Goal: Task Accomplishment & Management: Use online tool/utility

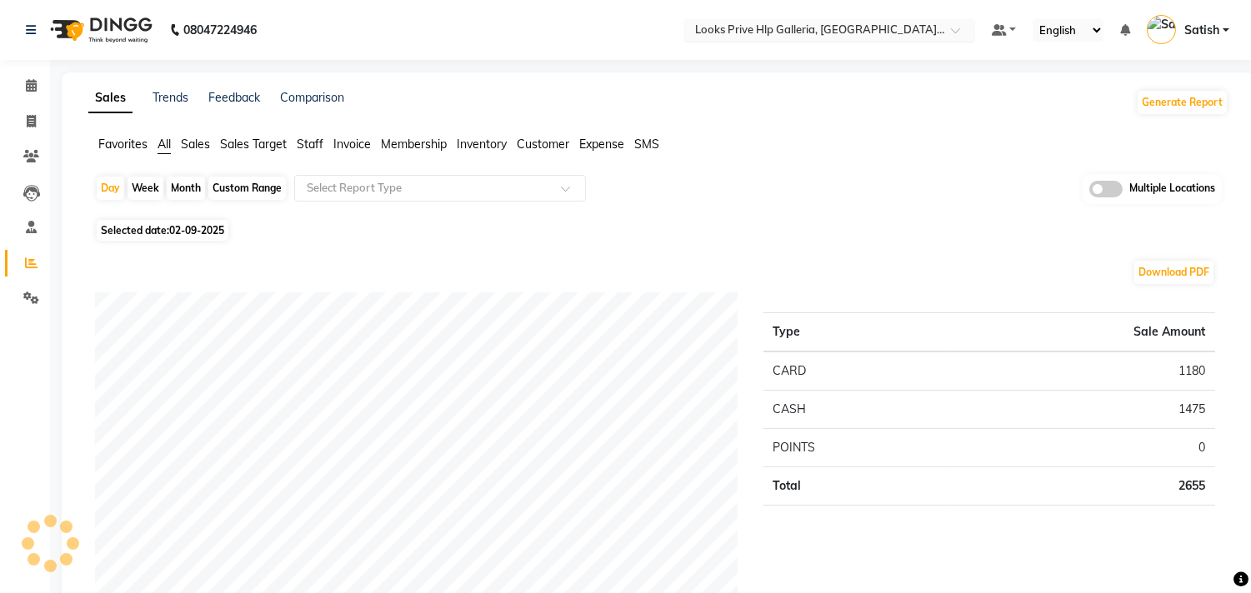
click at [821, 26] on input "text" at bounding box center [813, 31] width 242 height 17
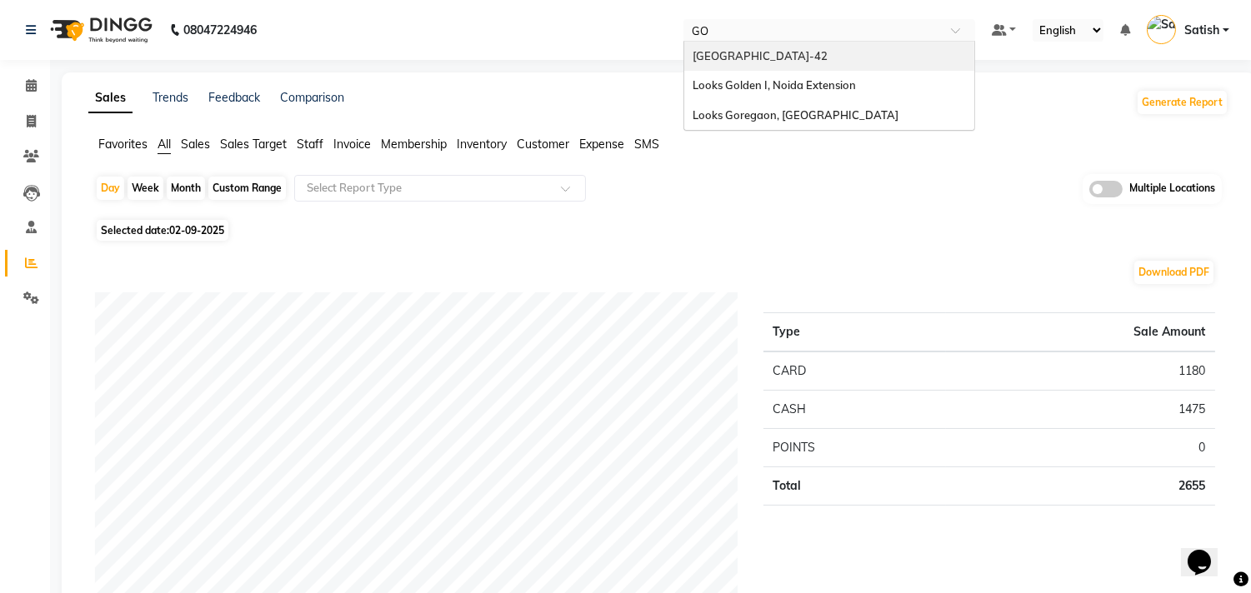
type input "GOL"
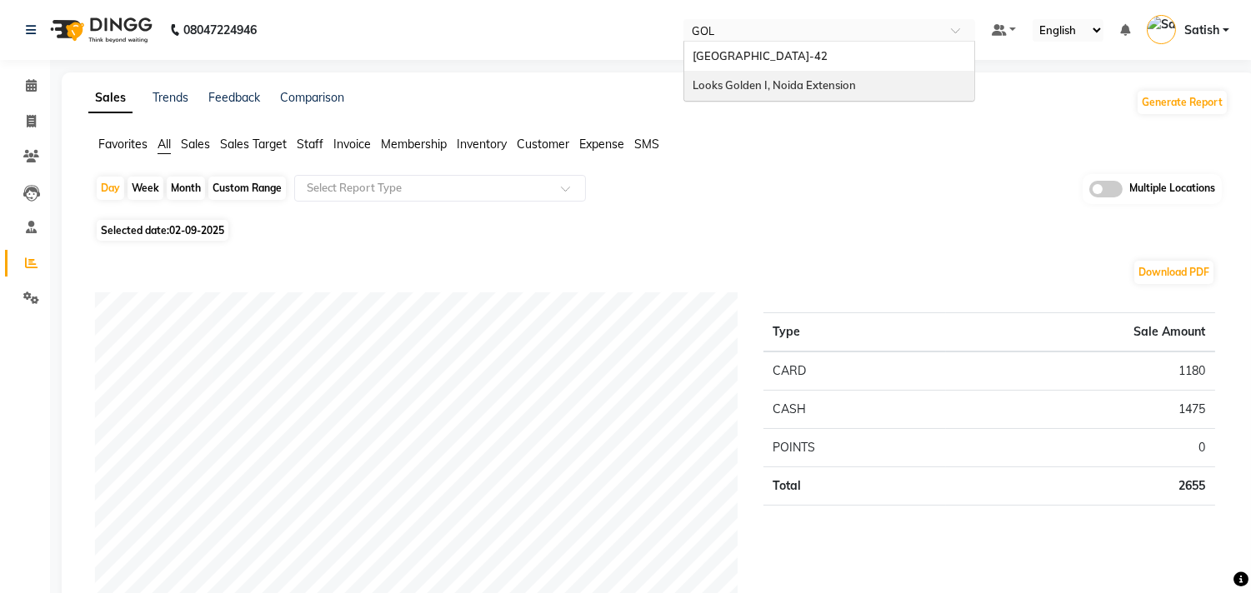
click at [789, 88] on span "Looks Golden I, Noida Extension" at bounding box center [774, 84] width 163 height 13
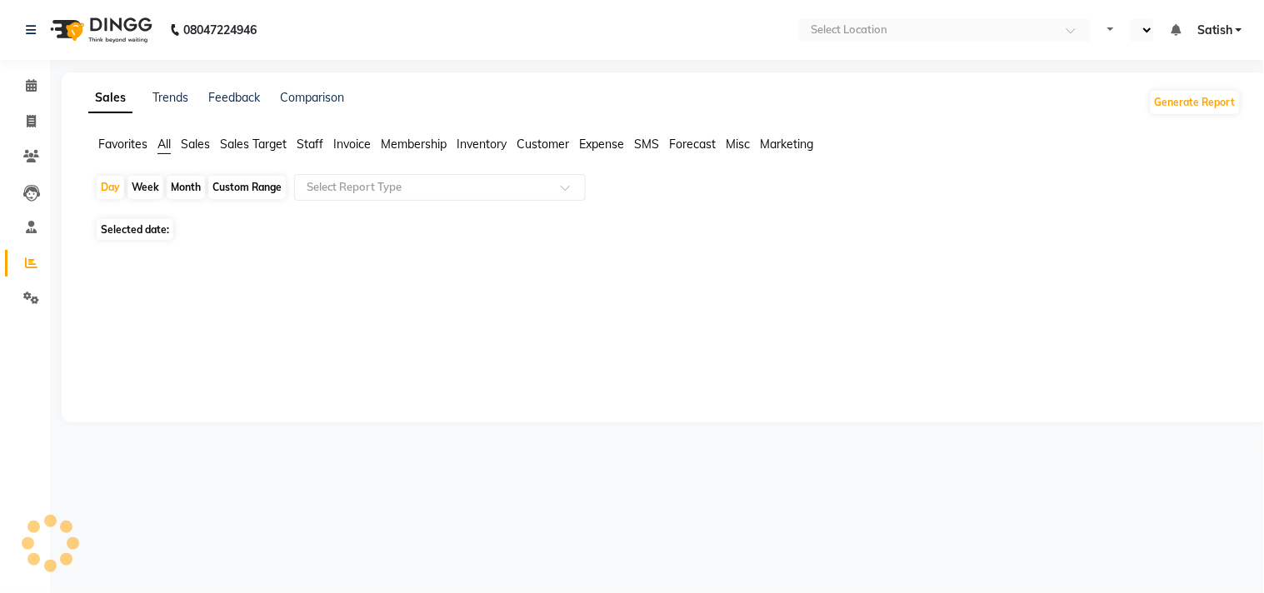
select select "en"
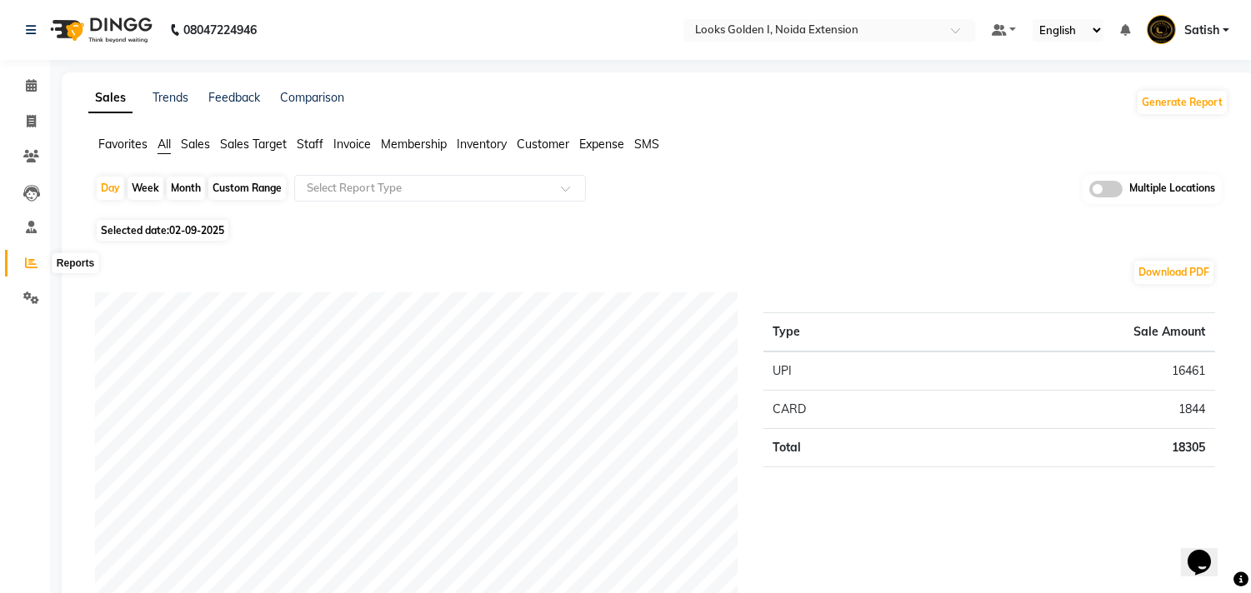
click at [22, 268] on span at bounding box center [31, 263] width 29 height 19
click at [1199, 108] on button "Generate Report" at bounding box center [1182, 102] width 89 height 23
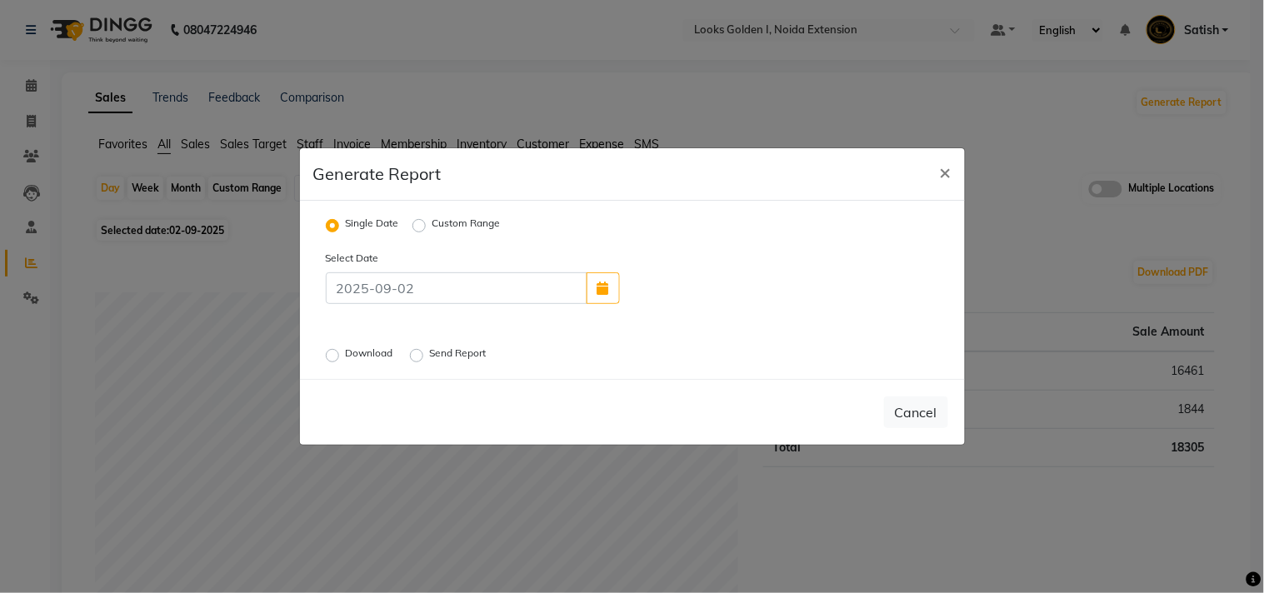
click at [433, 223] on label "Custom Range" at bounding box center [467, 226] width 68 height 20
click at [416, 223] on input "Custom Range" at bounding box center [422, 226] width 12 height 12
radio input "true"
select select "9"
select select "2025"
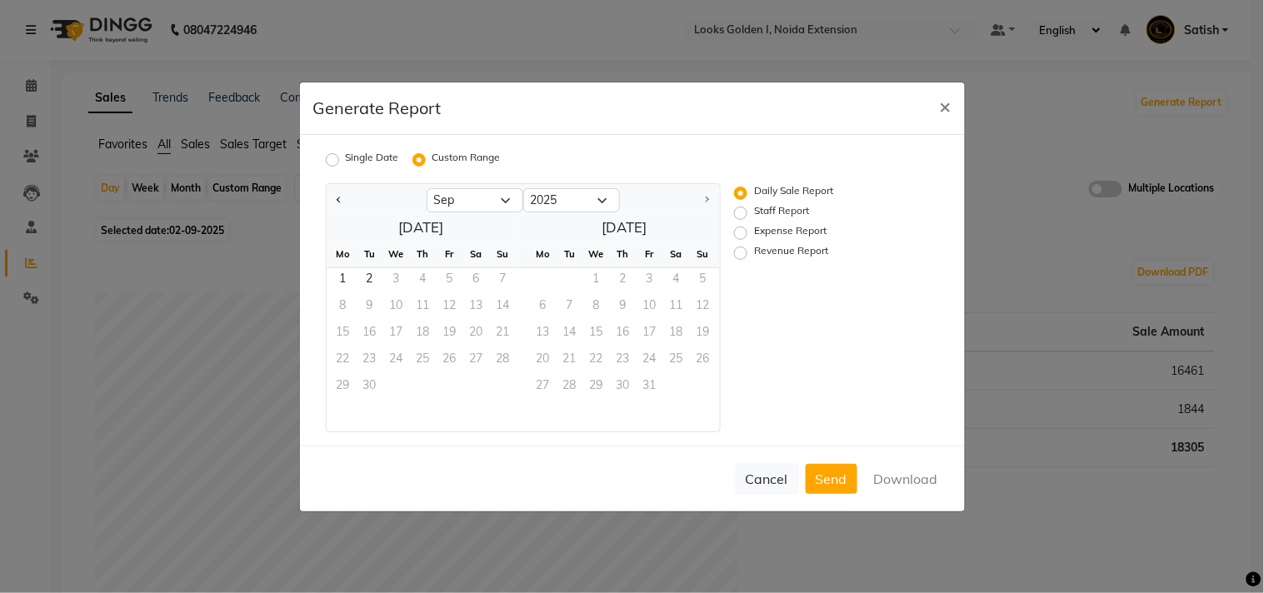
click at [754, 211] on label "Staff Report" at bounding box center [781, 213] width 55 height 20
click at [739, 211] on input "Staff Report" at bounding box center [744, 213] width 12 height 12
radio input "true"
click at [443, 197] on select "Jan Feb Mar Apr May Jun [DATE] Aug Sep" at bounding box center [475, 200] width 97 height 25
select select "8"
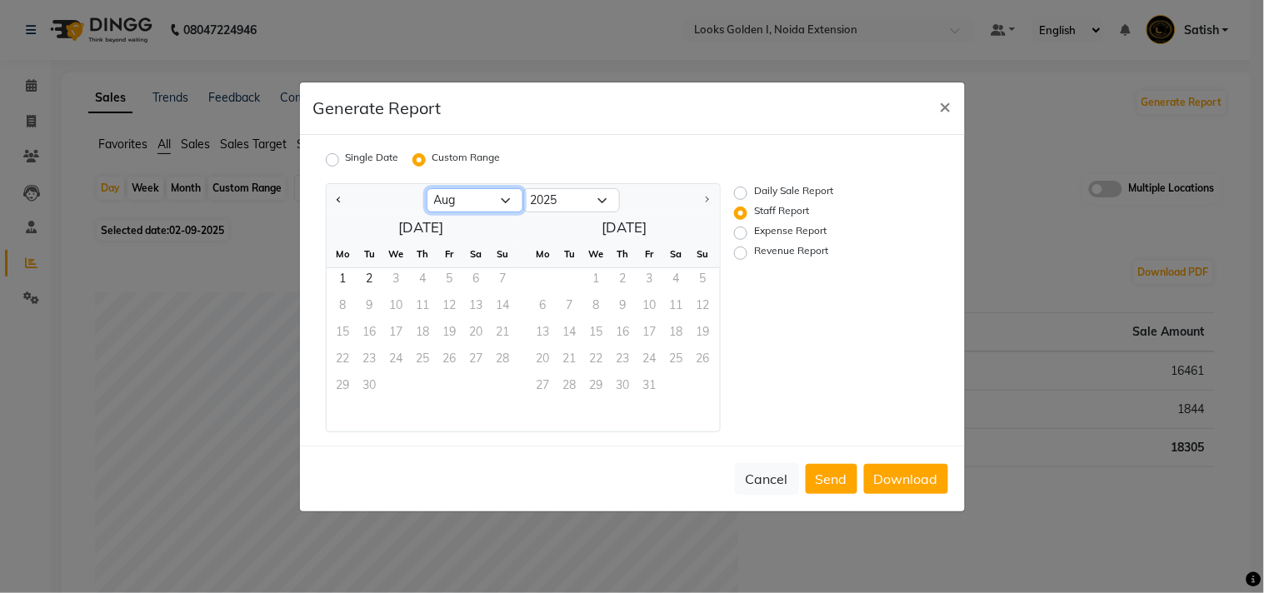
click at [427, 188] on select "Jan Feb Mar Apr May Jun [DATE] Aug Sep" at bounding box center [475, 200] width 97 height 25
click at [450, 278] on span "1" at bounding box center [450, 281] width 27 height 27
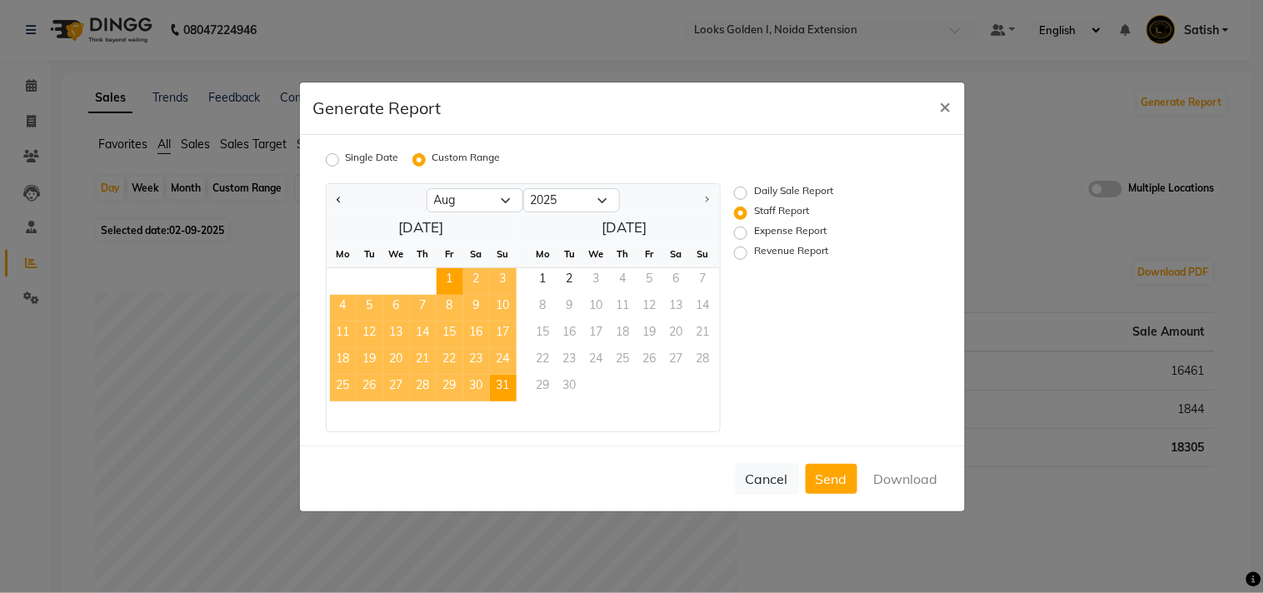
click at [506, 385] on span "31" at bounding box center [503, 388] width 27 height 27
click at [915, 478] on button "Download" at bounding box center [906, 479] width 84 height 30
click at [940, 100] on span "×" at bounding box center [946, 105] width 12 height 25
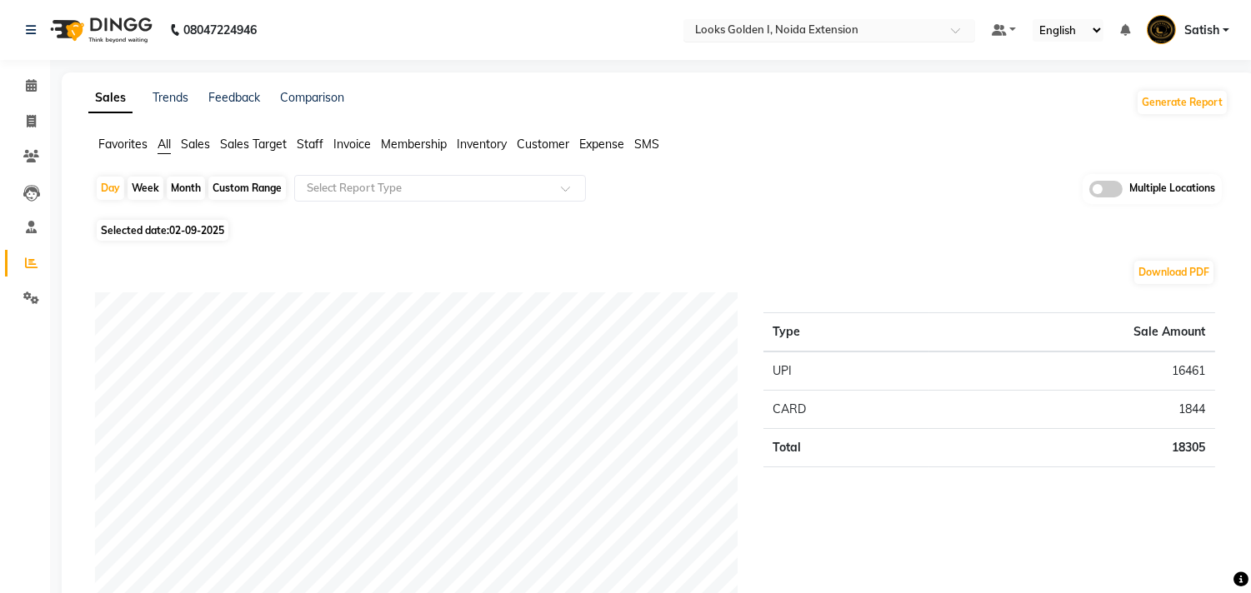
click at [839, 32] on input "text" at bounding box center [813, 31] width 242 height 17
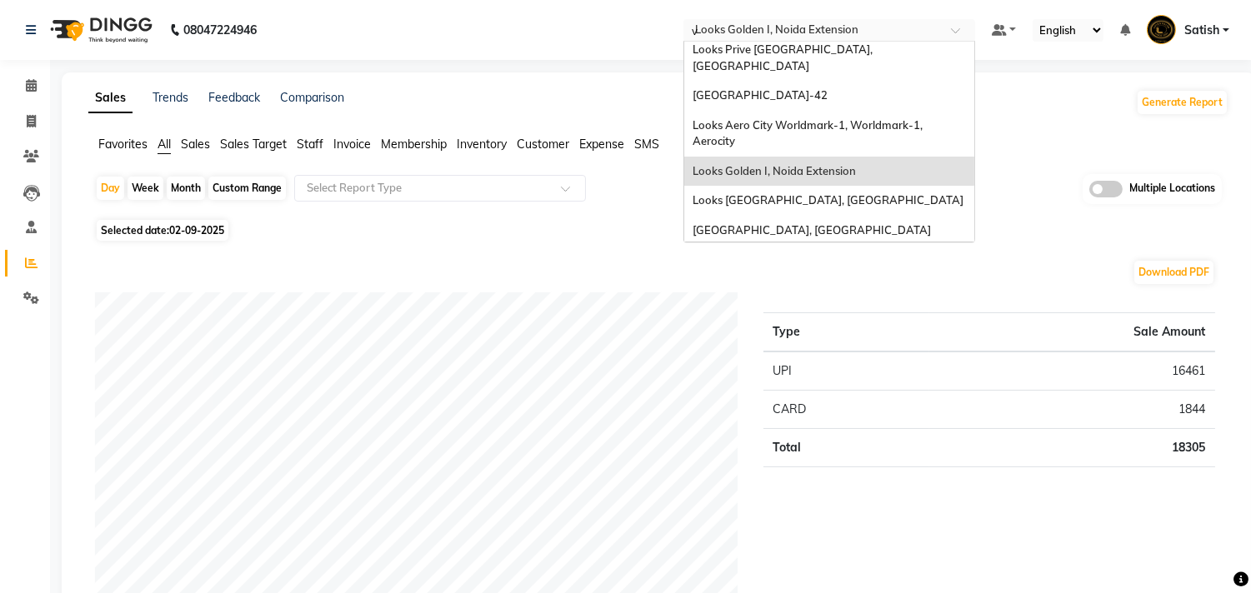
scroll to position [59, 0]
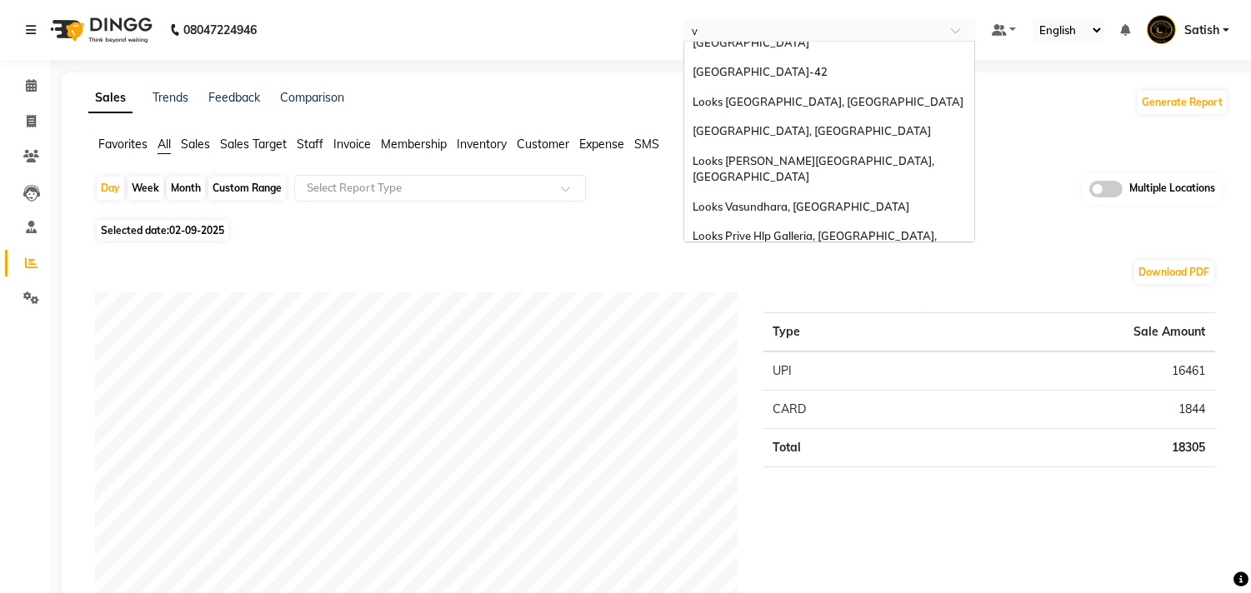
type input "va"
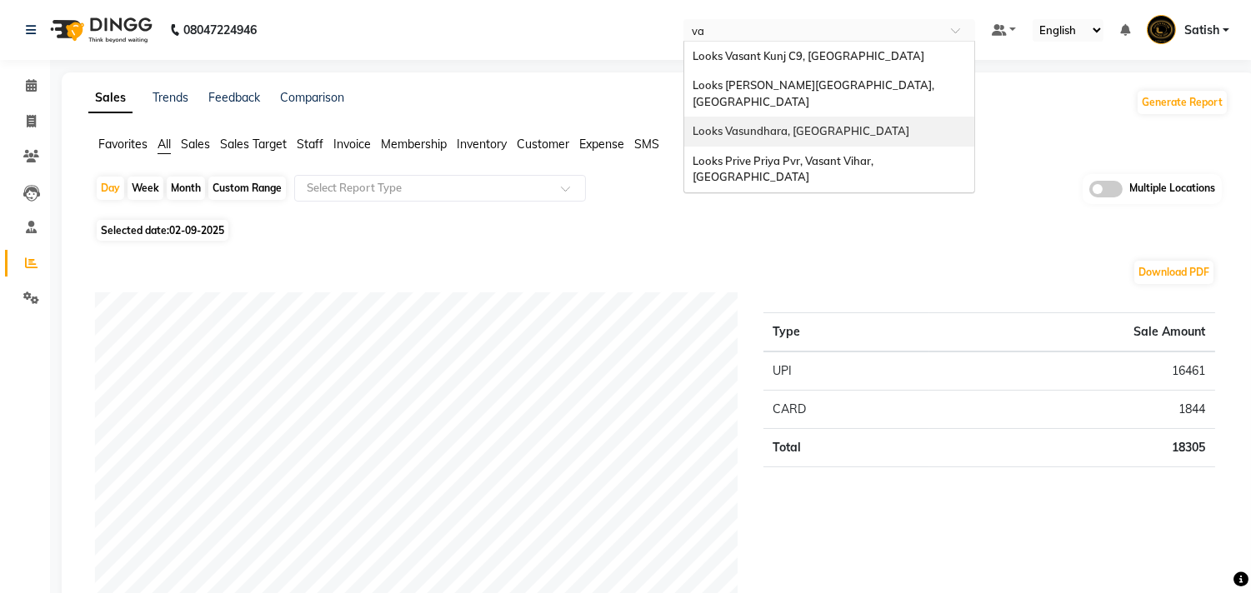
click at [784, 124] on span "Looks Vasundhara, [GEOGRAPHIC_DATA]" at bounding box center [801, 130] width 217 height 13
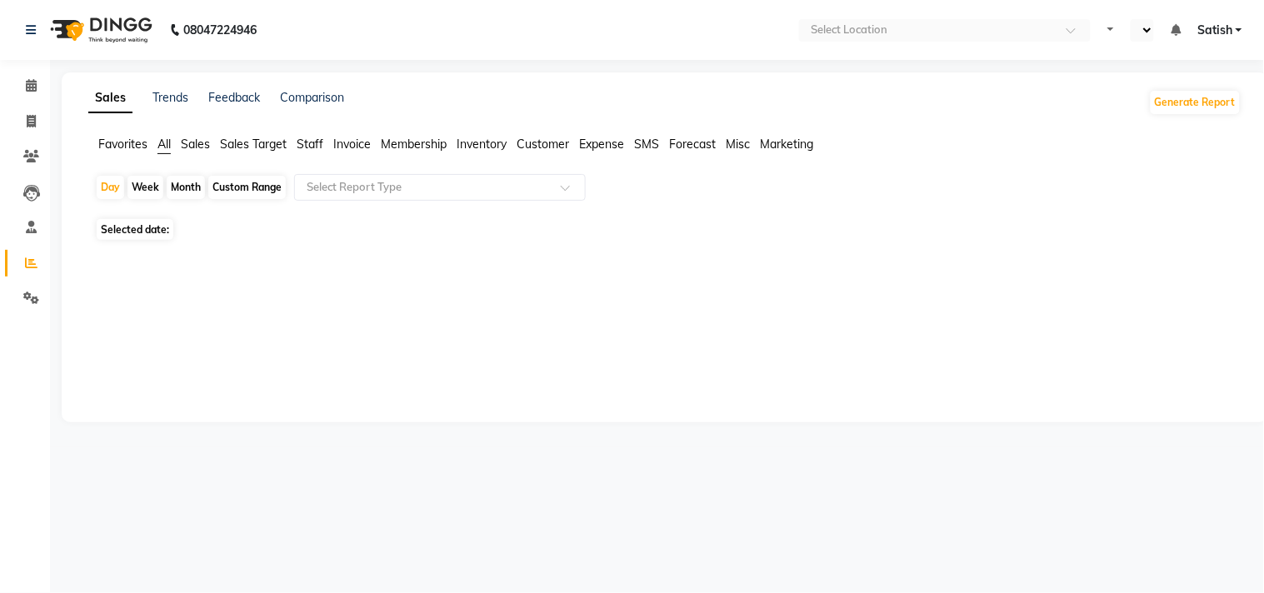
select select "en"
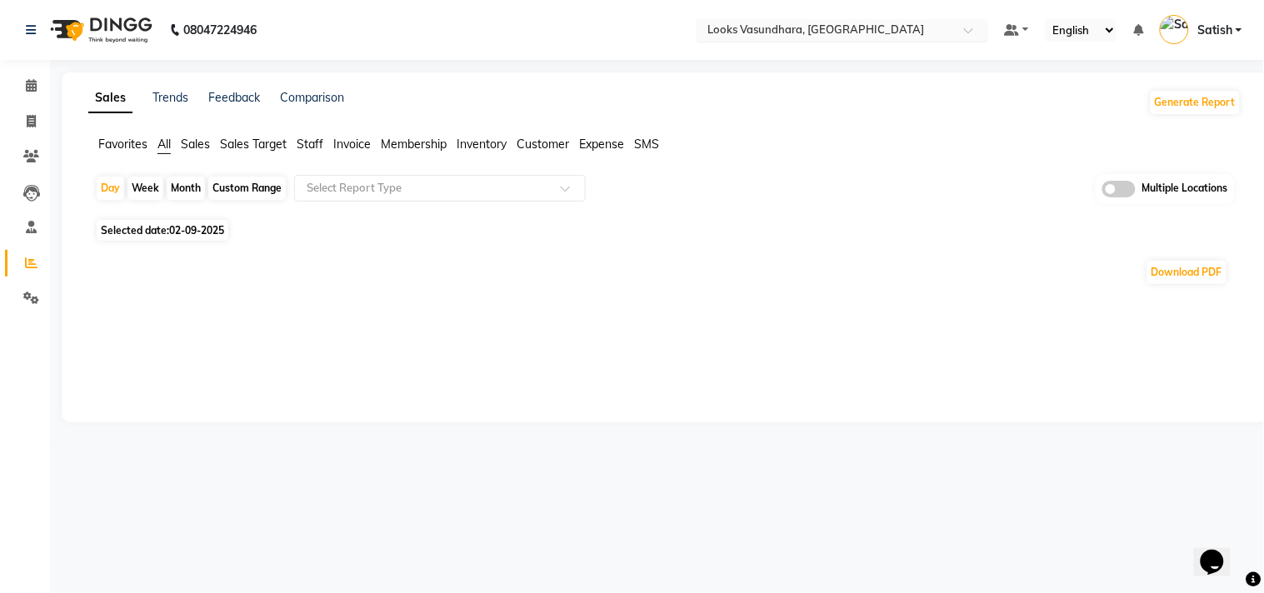
click at [857, 29] on input "text" at bounding box center [826, 31] width 242 height 17
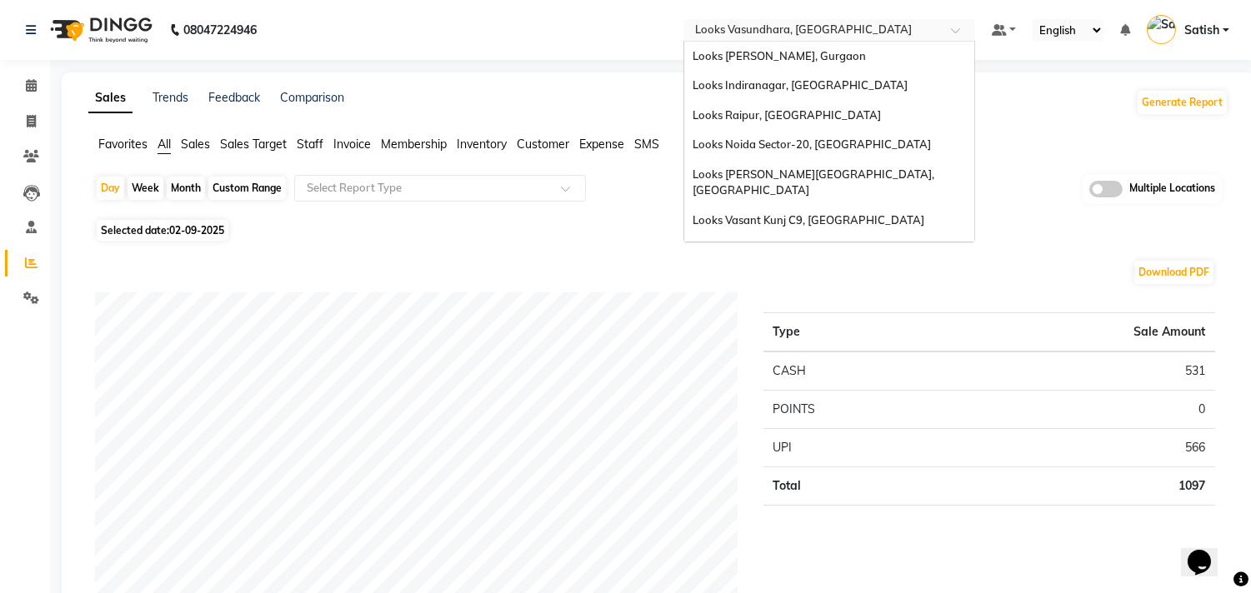
scroll to position [726, 0]
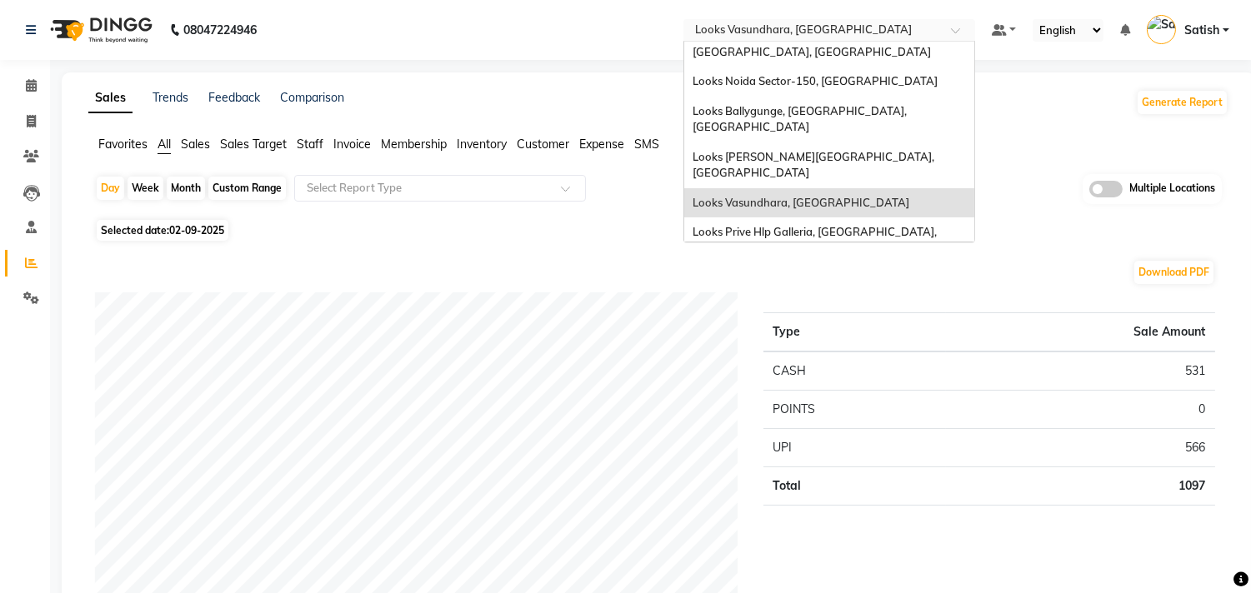
click at [1005, 259] on div "Download PDF" at bounding box center [655, 272] width 1120 height 27
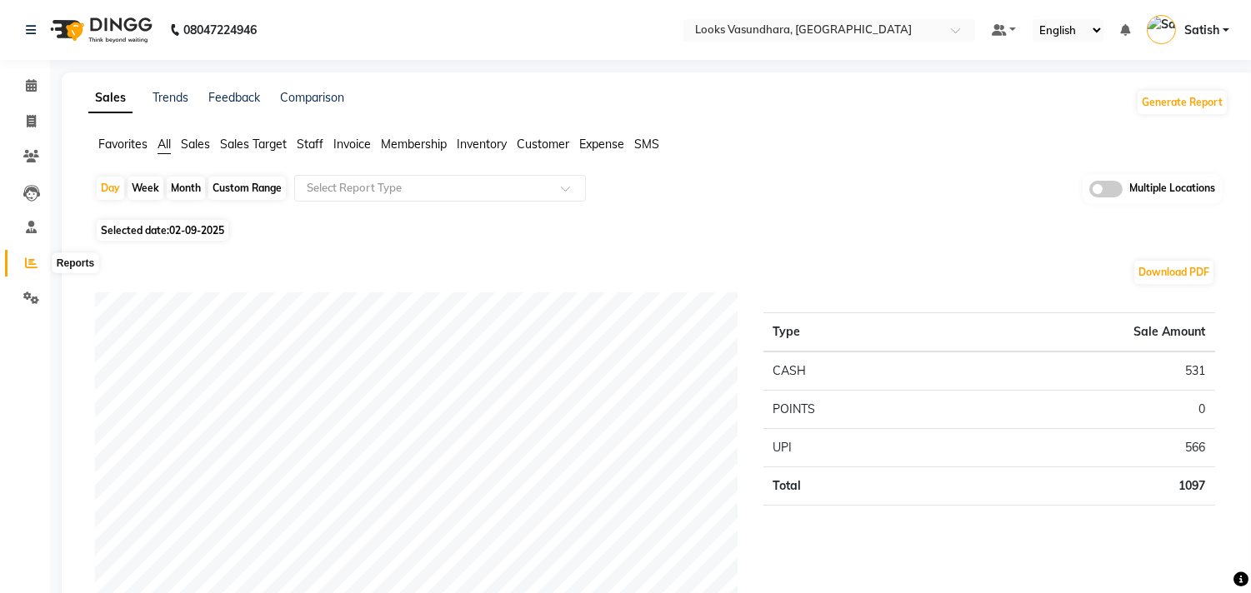
click at [18, 263] on span at bounding box center [31, 263] width 29 height 19
click at [1164, 97] on button "Generate Report" at bounding box center [1182, 102] width 89 height 23
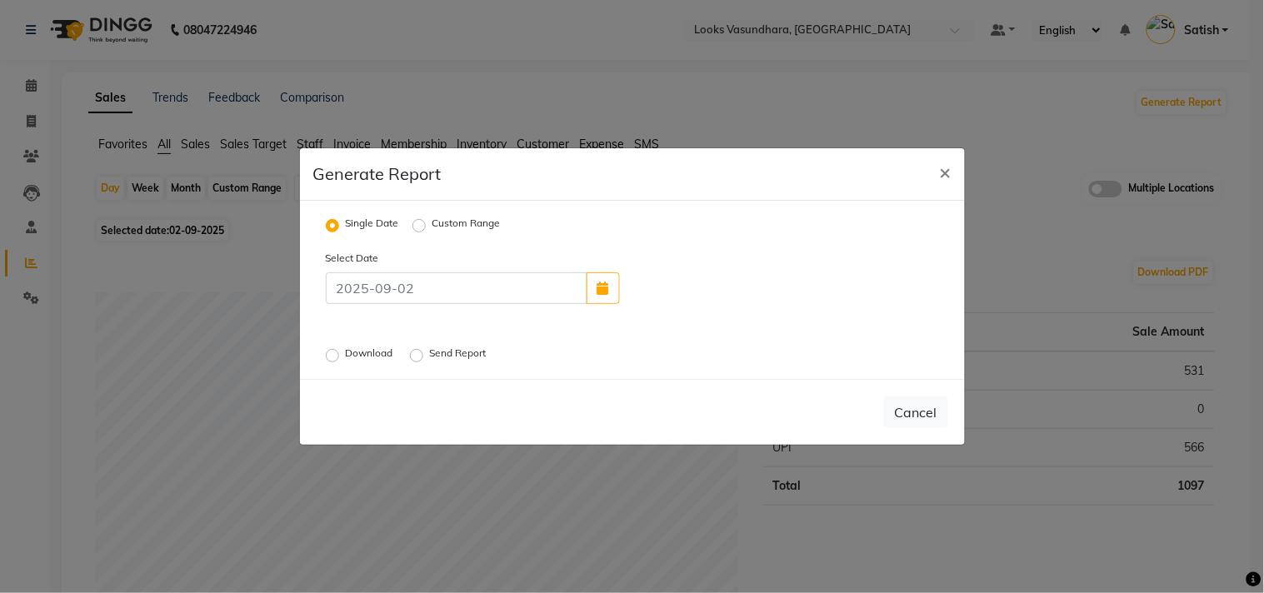
click at [433, 219] on label "Custom Range" at bounding box center [467, 226] width 68 height 20
click at [416, 220] on input "Custom Range" at bounding box center [422, 226] width 12 height 12
radio input "true"
select select "9"
select select "2025"
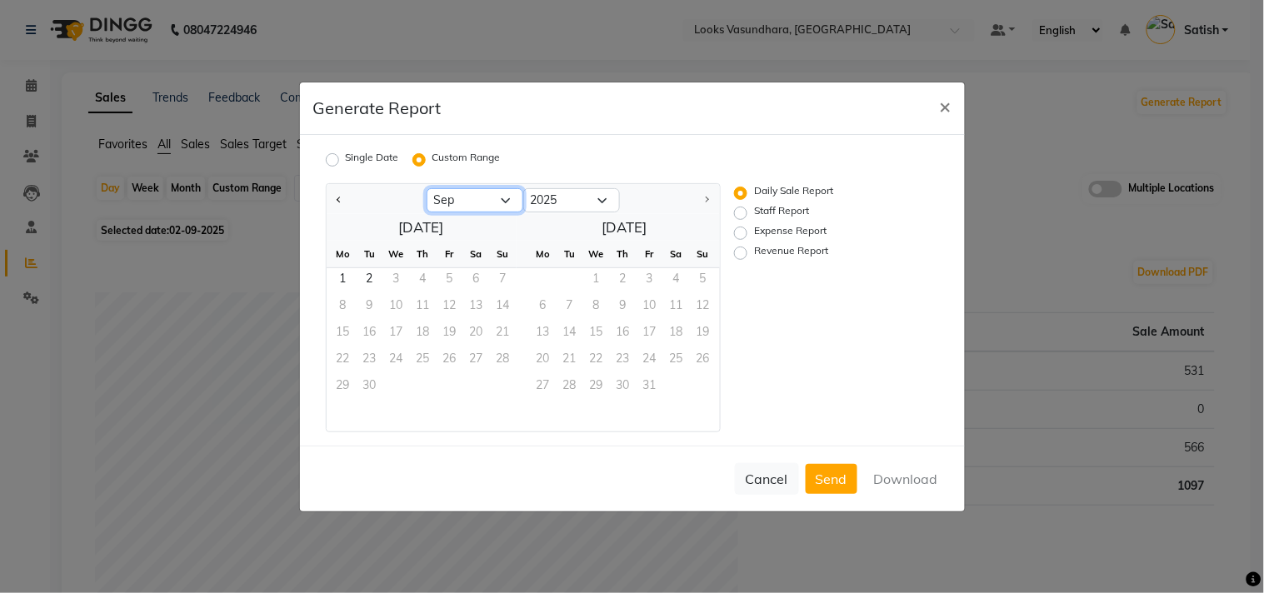
drag, startPoint x: 455, startPoint y: 200, endPoint x: 455, endPoint y: 211, distance: 10.8
click at [455, 200] on select "Jan Feb Mar Apr May Jun [DATE] Aug Sep" at bounding box center [475, 200] width 97 height 25
select select "8"
click at [427, 188] on select "Jan Feb Mar Apr May Jun [DATE] Aug Sep" at bounding box center [475, 200] width 97 height 25
click at [450, 276] on span "1" at bounding box center [450, 281] width 27 height 27
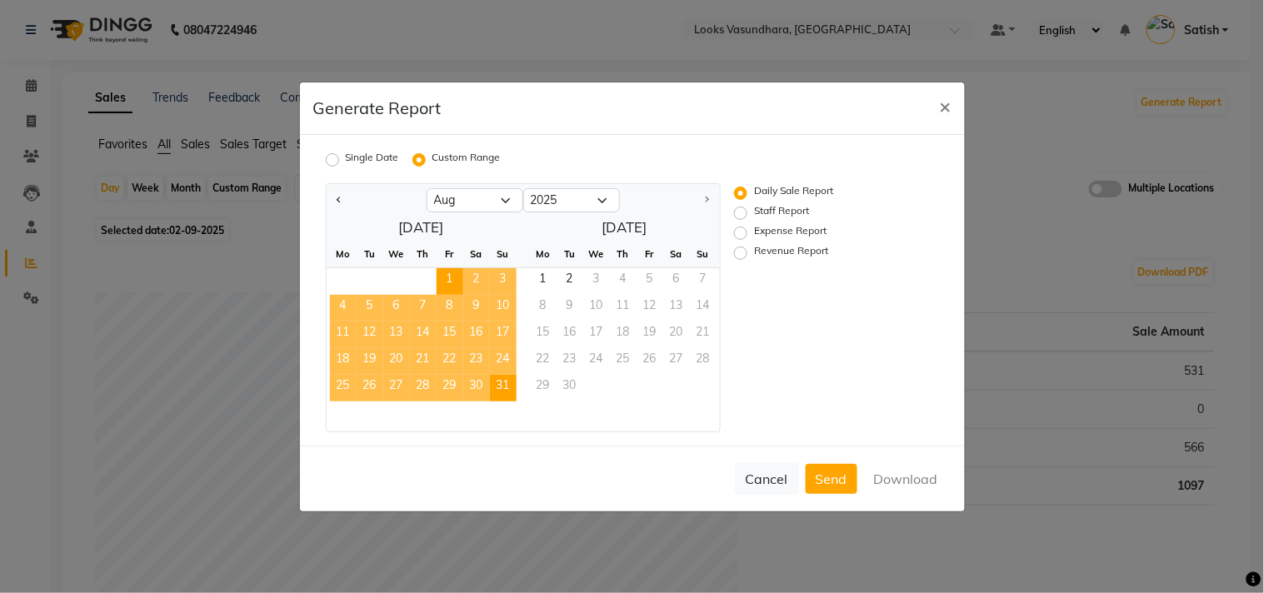
click at [506, 384] on span "31" at bounding box center [503, 388] width 27 height 27
click at [754, 210] on label "Staff Report" at bounding box center [781, 213] width 55 height 20
click at [738, 210] on input "Staff Report" at bounding box center [744, 213] width 12 height 12
radio input "true"
click at [913, 477] on button "Download" at bounding box center [906, 479] width 84 height 30
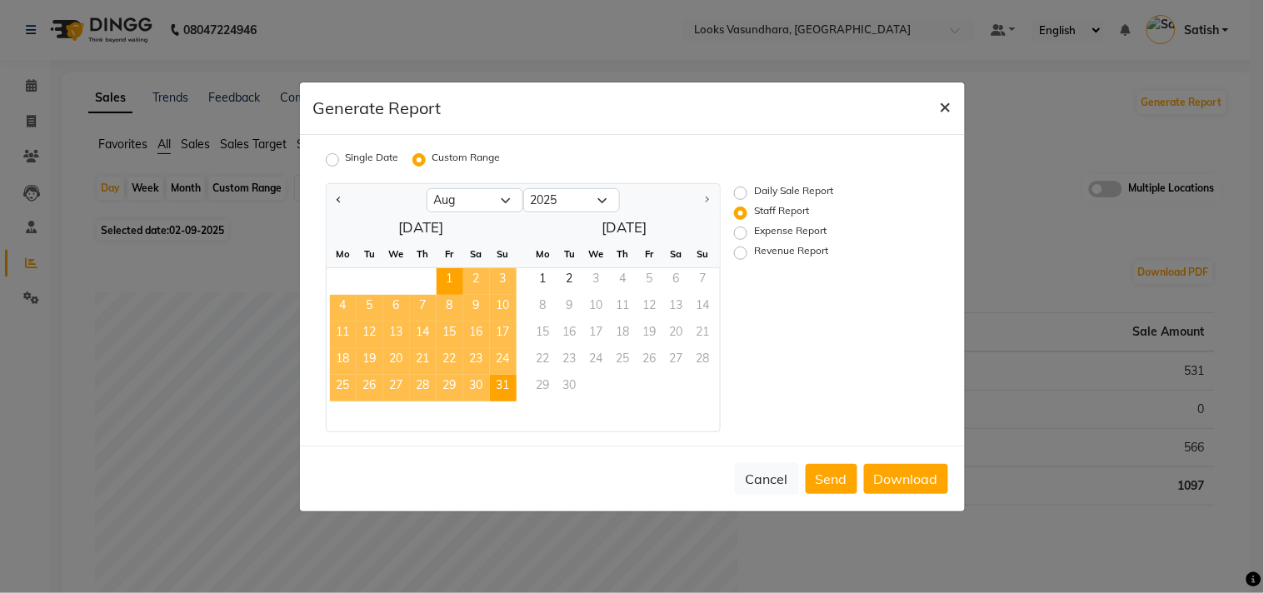
click at [944, 110] on span "×" at bounding box center [946, 105] width 12 height 25
